Goal: Transaction & Acquisition: Download file/media

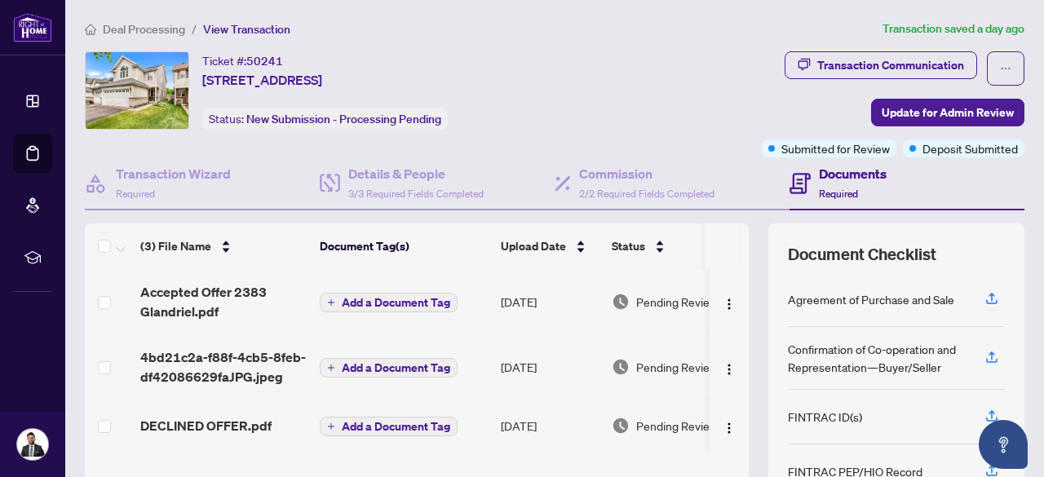
scroll to position [1, 0]
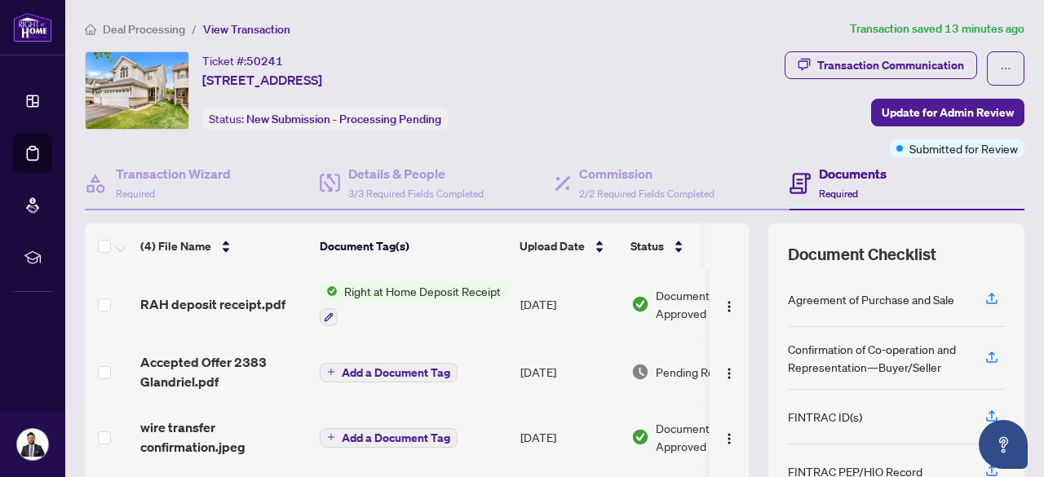
click at [422, 298] on div "Right at Home Deposit Receipt" at bounding box center [414, 304] width 188 height 44
click at [231, 311] on span "RAH deposit receipt.pdf" at bounding box center [212, 304] width 145 height 20
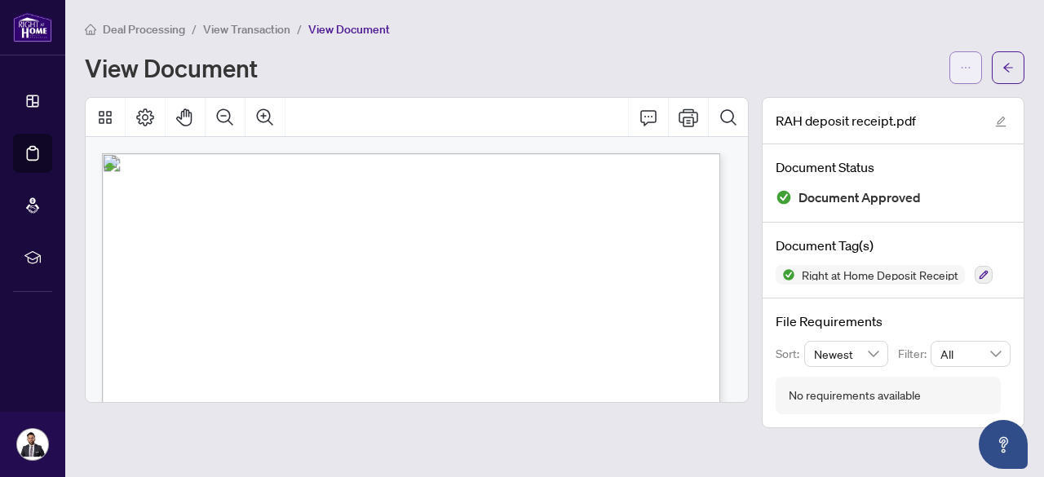
click at [959, 73] on button "button" at bounding box center [965, 67] width 33 height 33
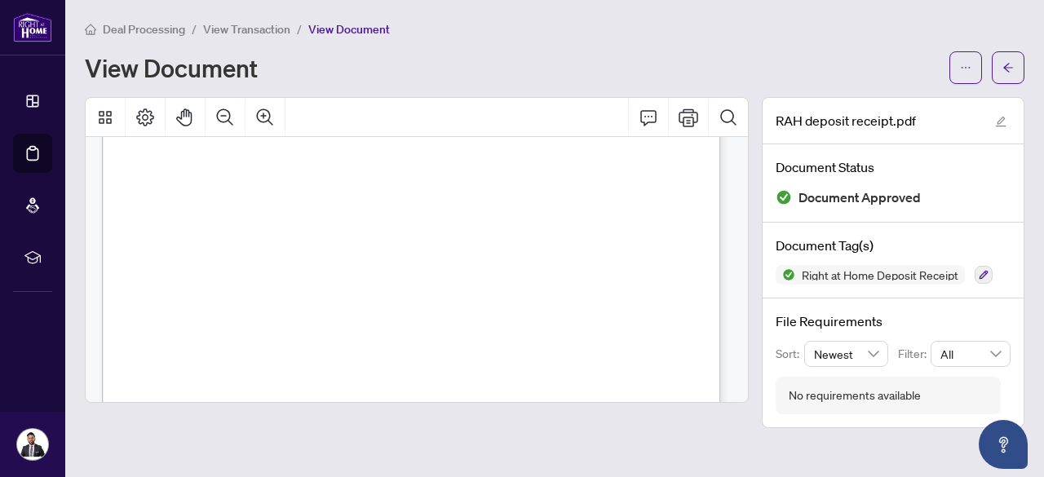
scroll to position [579, 0]
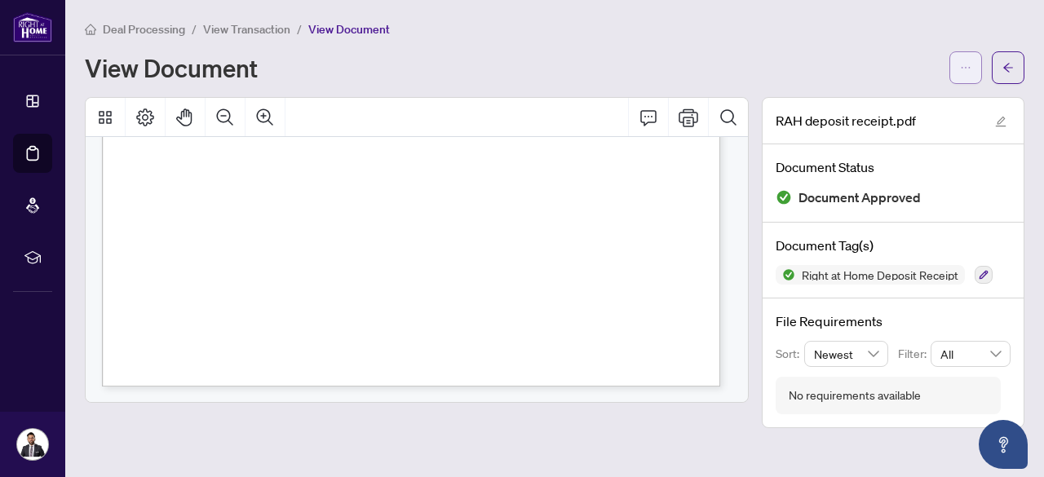
click at [972, 63] on button "button" at bounding box center [965, 67] width 33 height 33
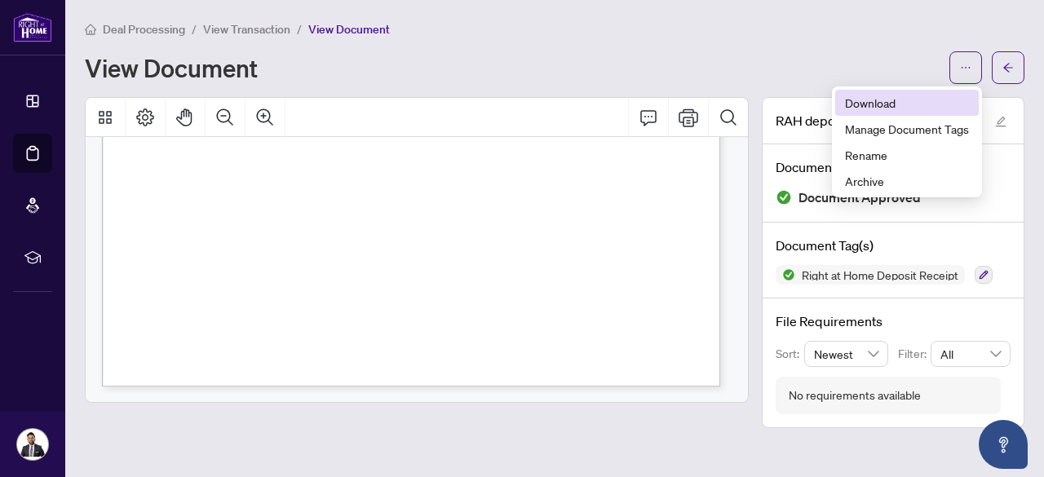
click at [909, 96] on span "Download" at bounding box center [907, 103] width 124 height 18
